Goal: Download file/media

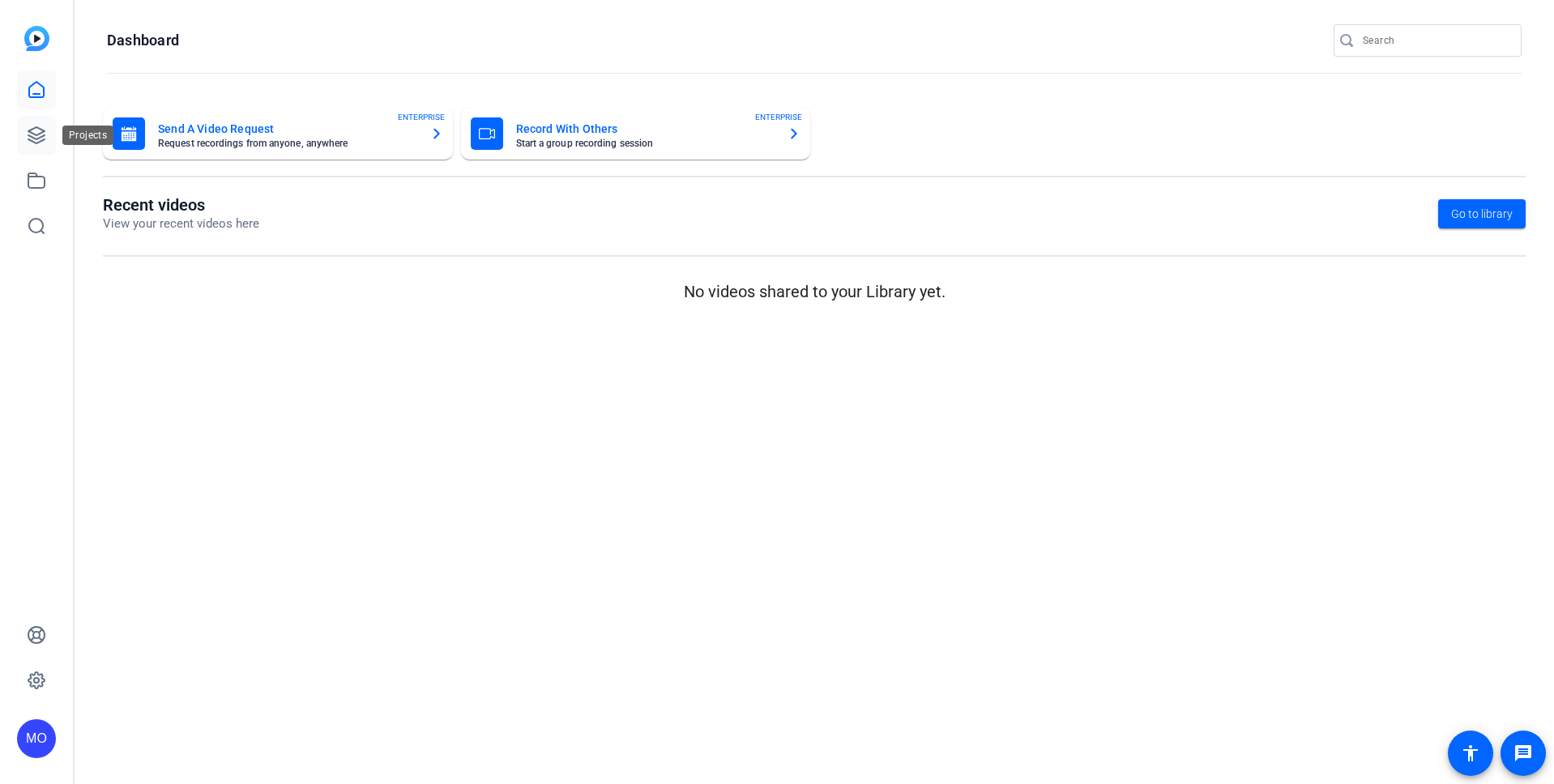
click at [30, 127] on icon at bounding box center [36, 135] width 19 height 19
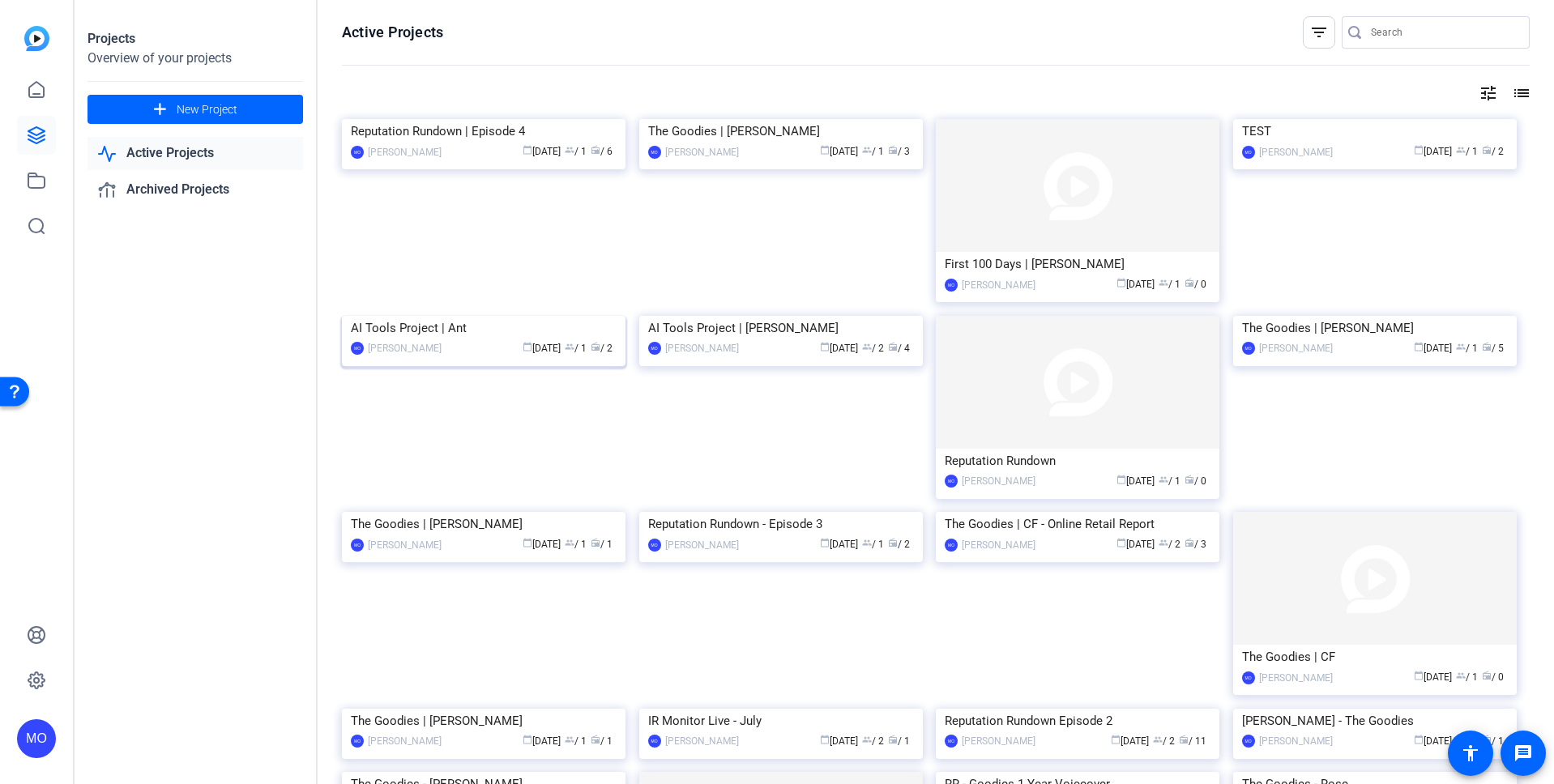
click at [479, 316] on img at bounding box center [483, 316] width 283 height 0
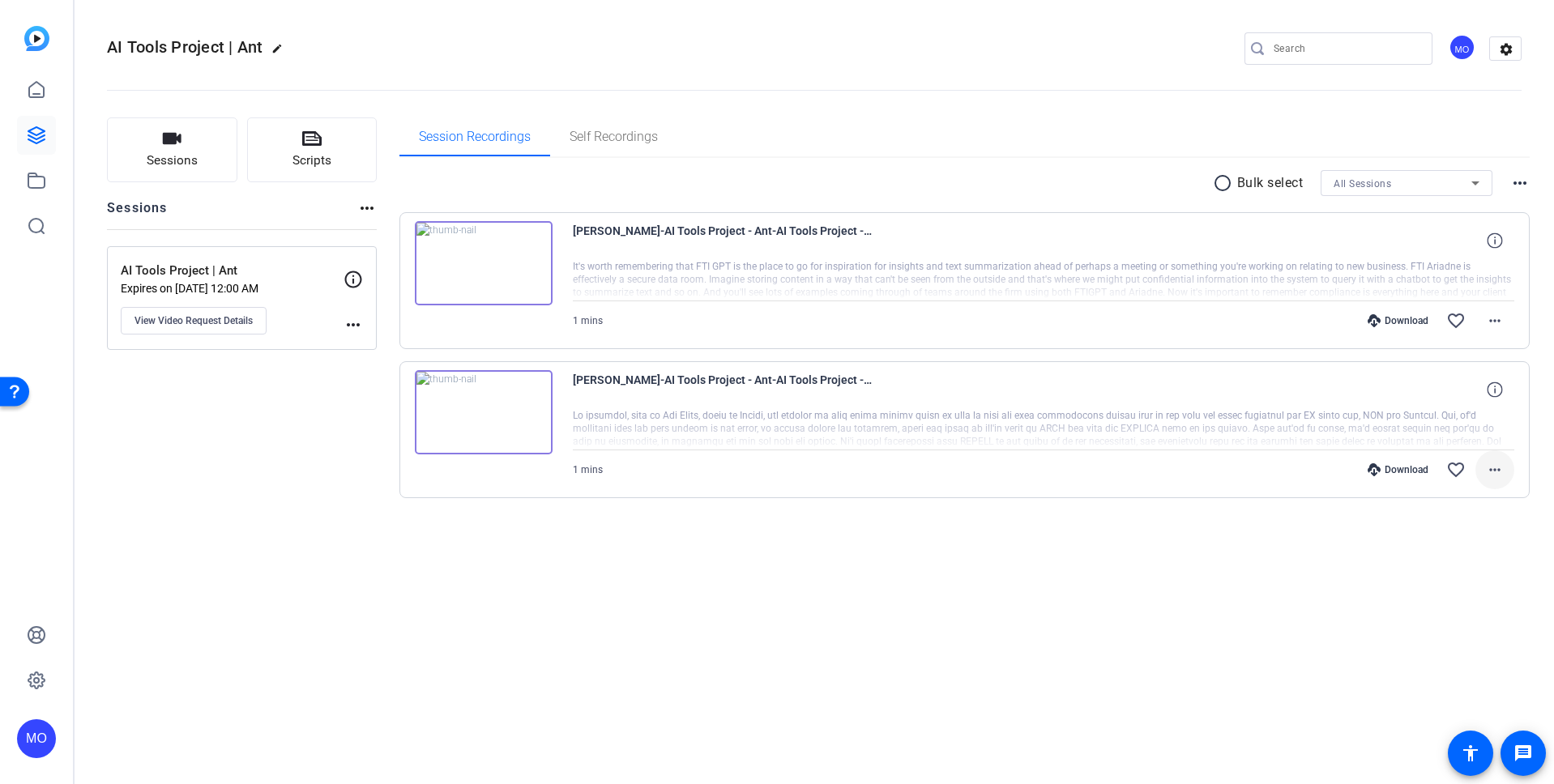
click at [1502, 470] on mat-icon "more_horiz" at bounding box center [1495, 470] width 19 height 19
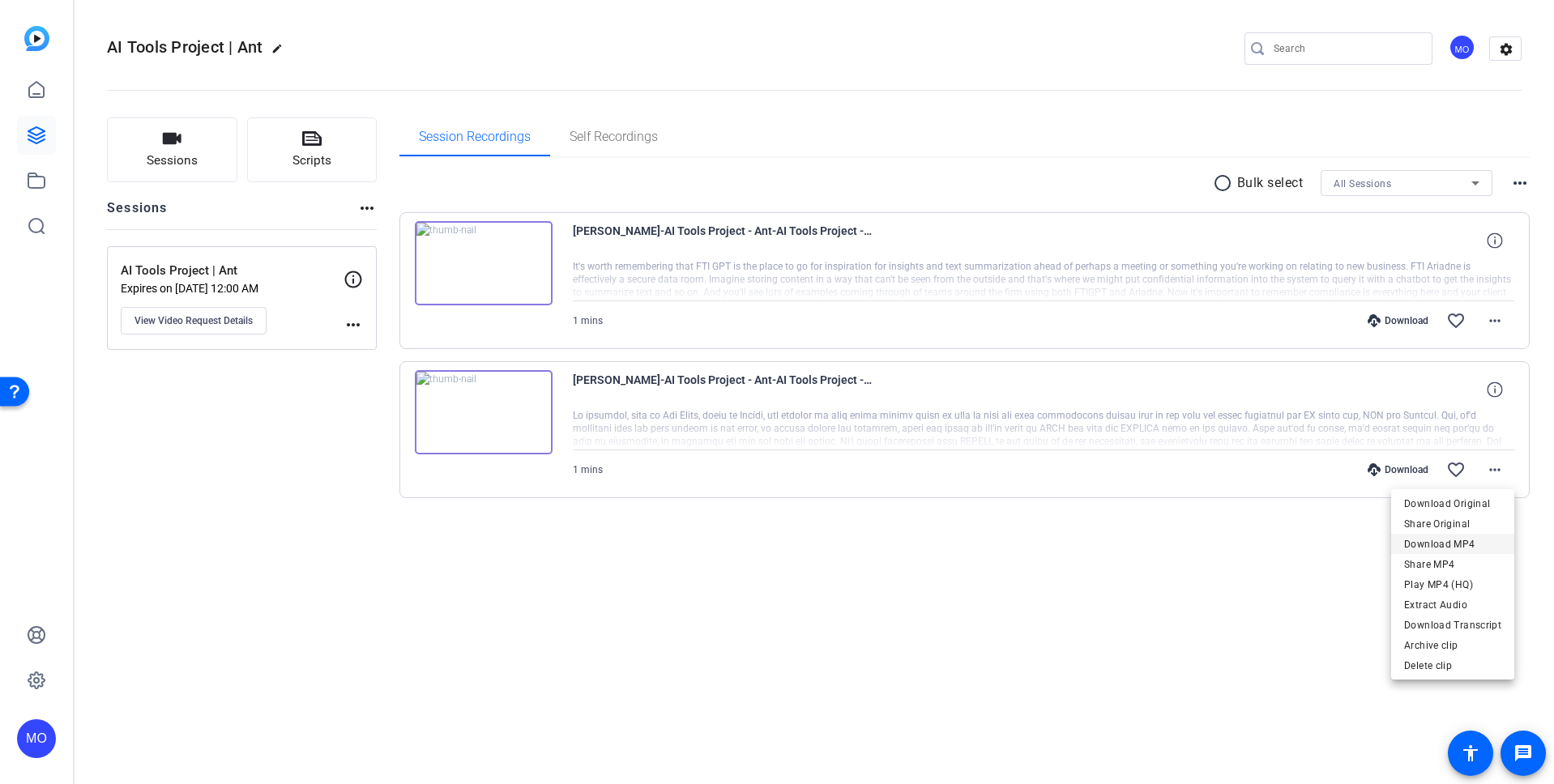
click at [1467, 544] on span "Download MP4" at bounding box center [1453, 545] width 97 height 19
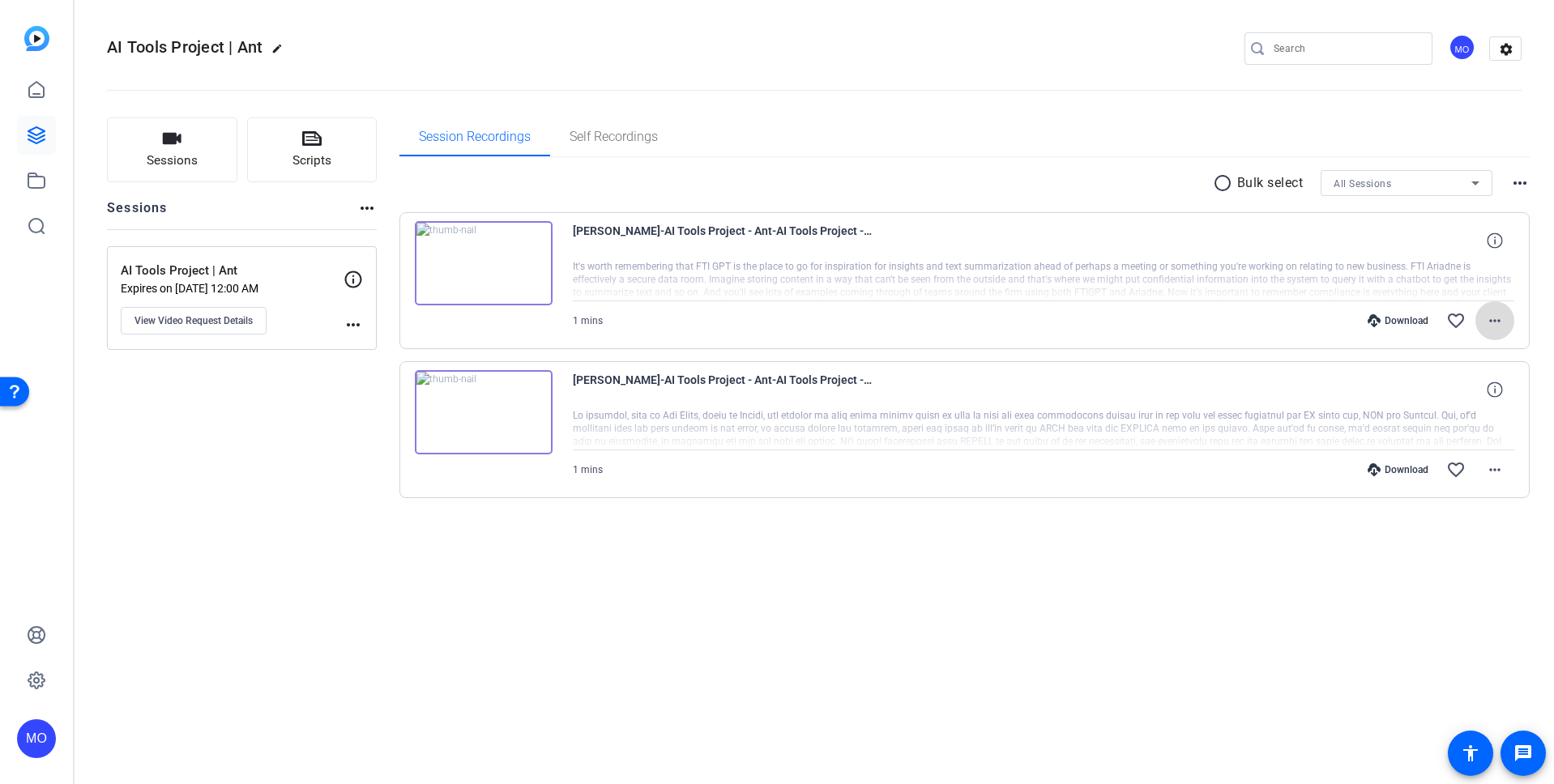
click at [1500, 315] on mat-icon "more_horiz" at bounding box center [1495, 320] width 19 height 19
click at [1457, 394] on span "Download MP4" at bounding box center [1453, 395] width 97 height 19
click at [490, 261] on img at bounding box center [484, 263] width 137 height 84
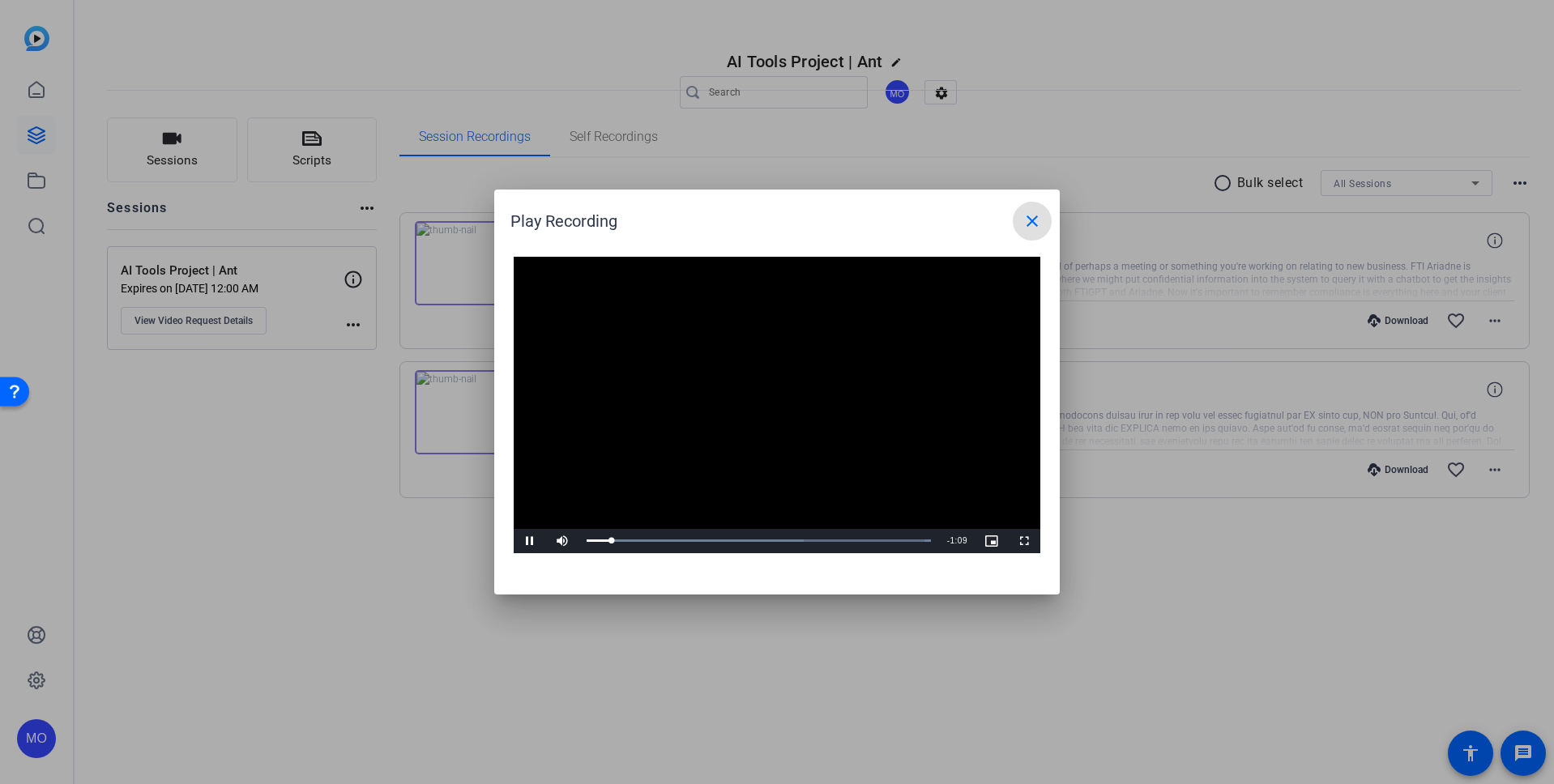
click at [1032, 218] on mat-icon "close" at bounding box center [1032, 221] width 19 height 19
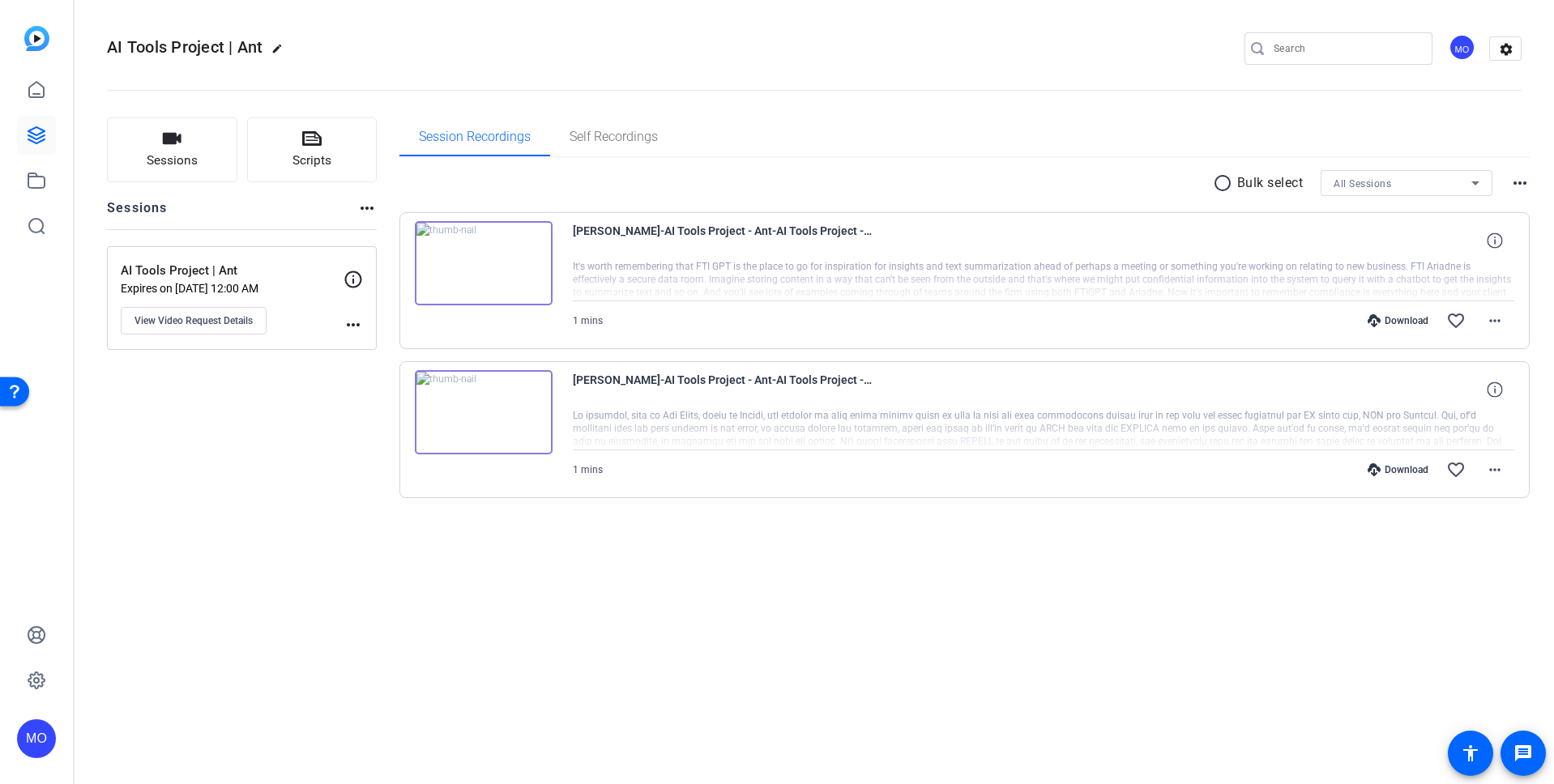
click at [476, 410] on img at bounding box center [484, 412] width 137 height 84
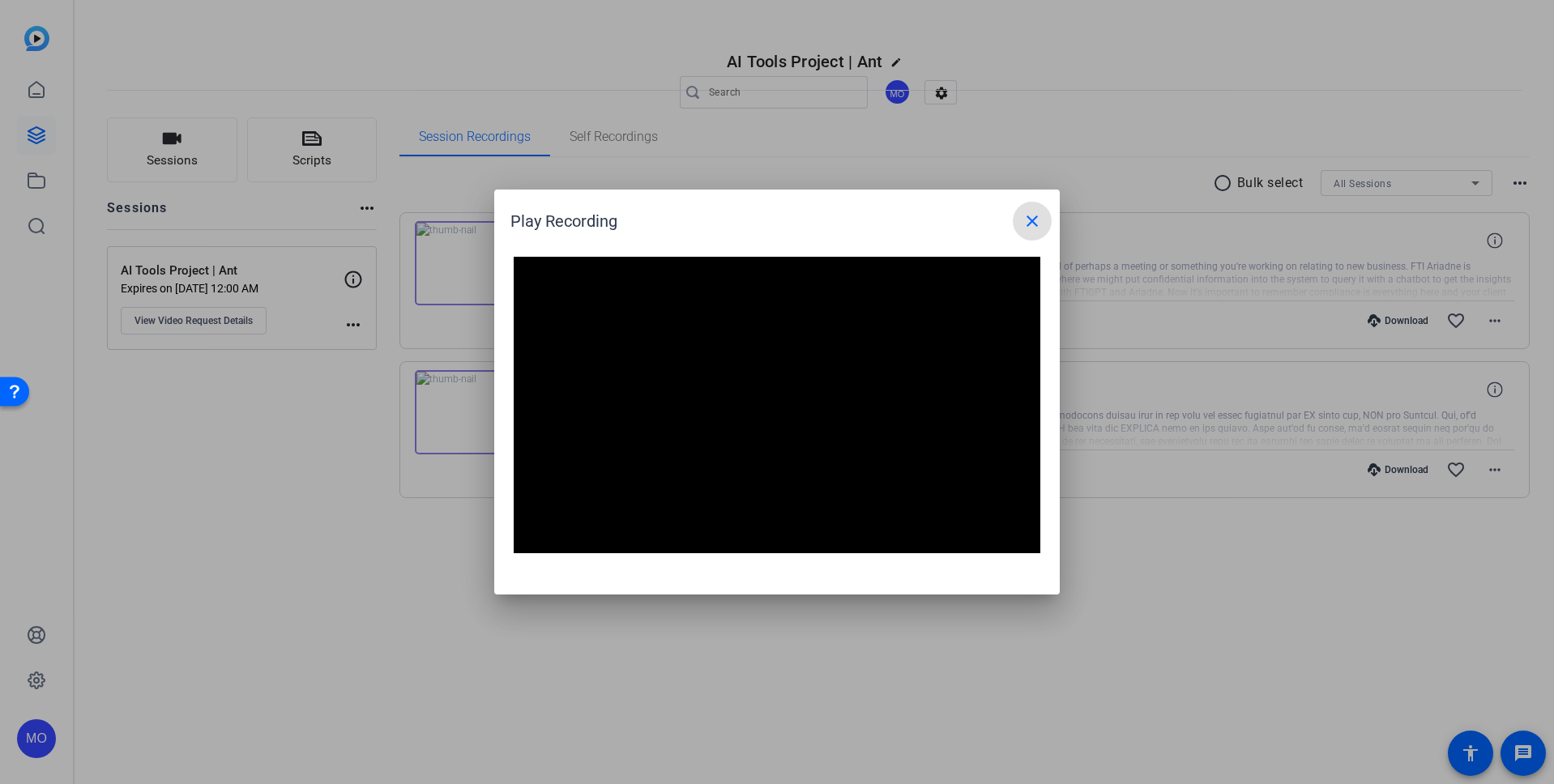
click at [1036, 225] on mat-icon "close" at bounding box center [1032, 221] width 19 height 19
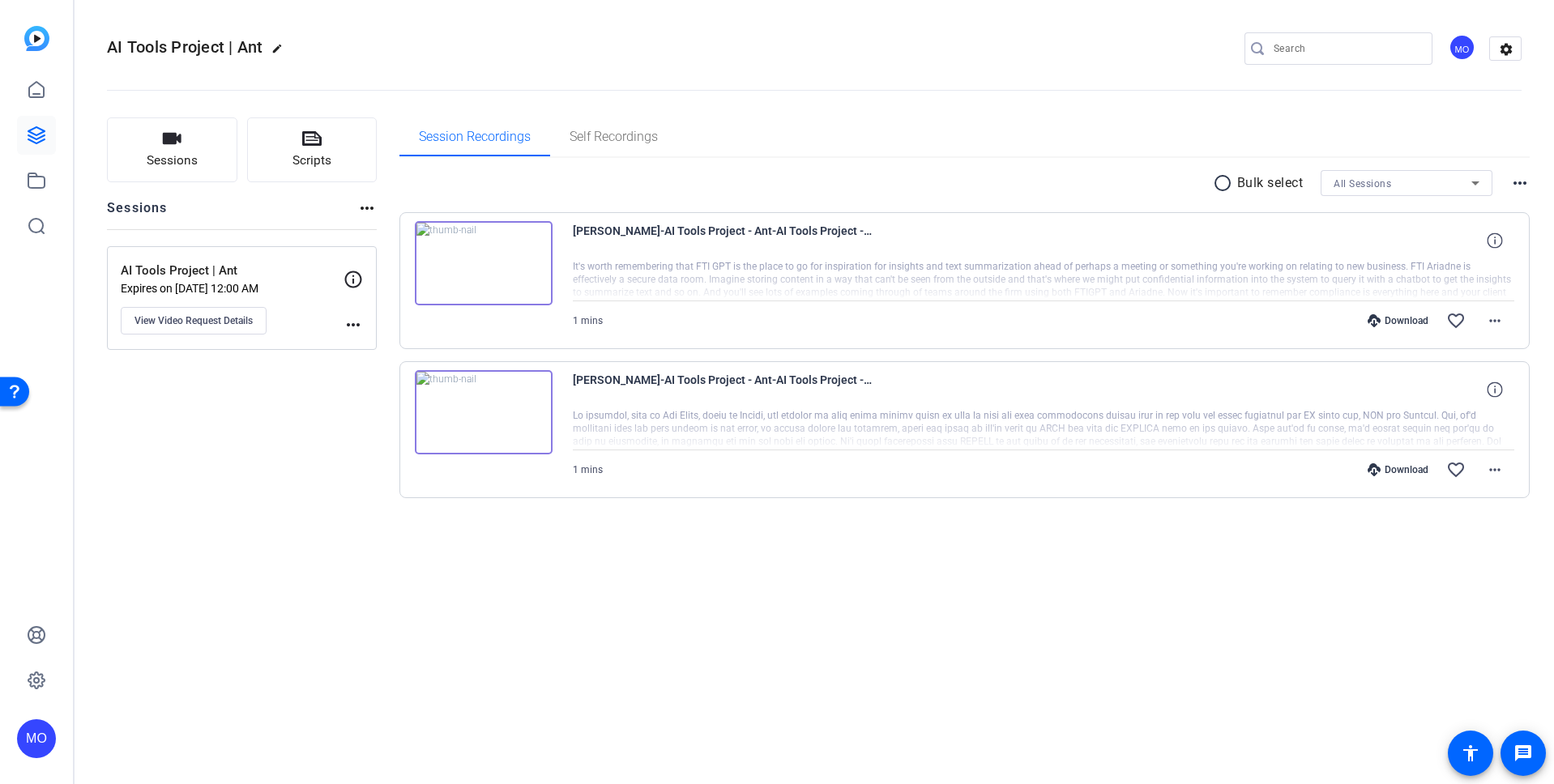
click at [493, 275] on img at bounding box center [484, 263] width 137 height 84
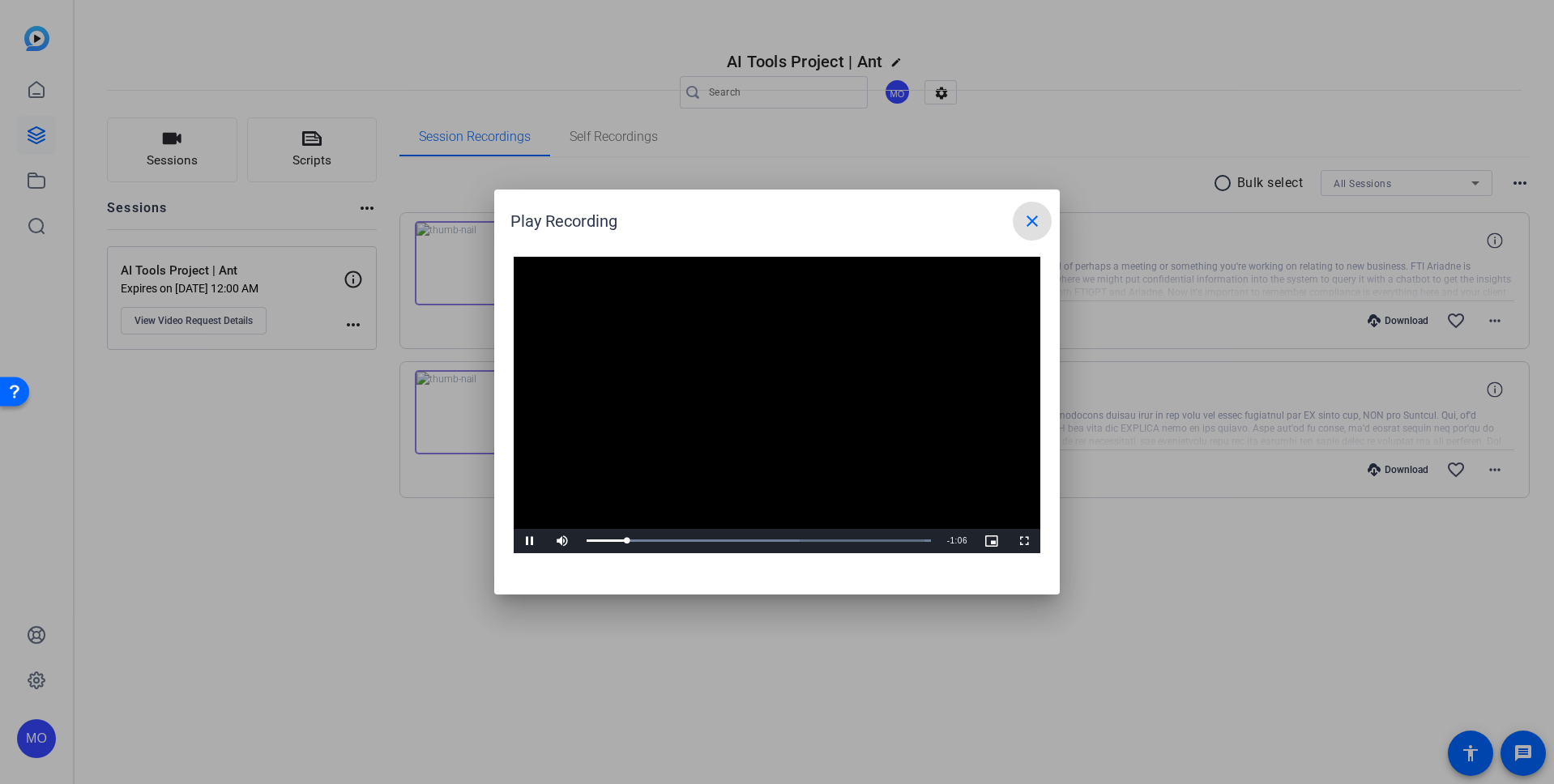
click at [1033, 224] on mat-icon "close" at bounding box center [1032, 221] width 19 height 19
